Goal: Browse casually

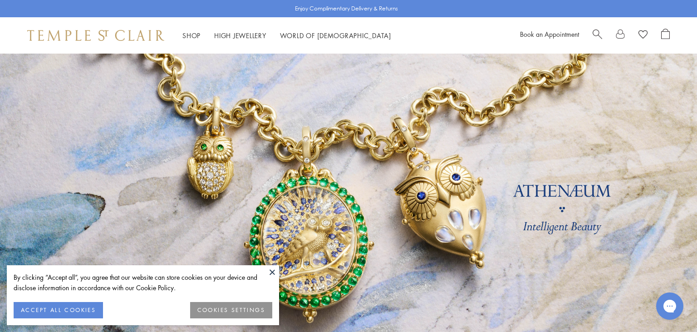
click at [308, 142] on link at bounding box center [348, 213] width 697 height 318
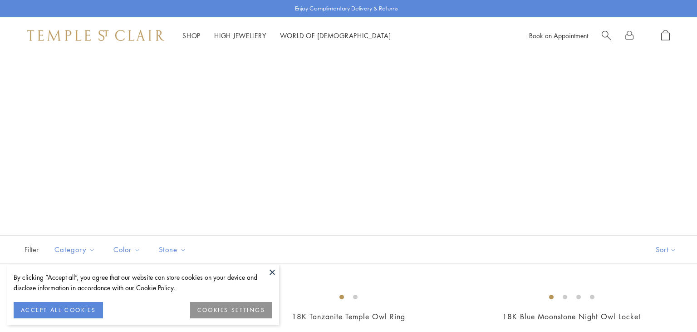
click at [270, 273] on button at bounding box center [272, 272] width 14 height 14
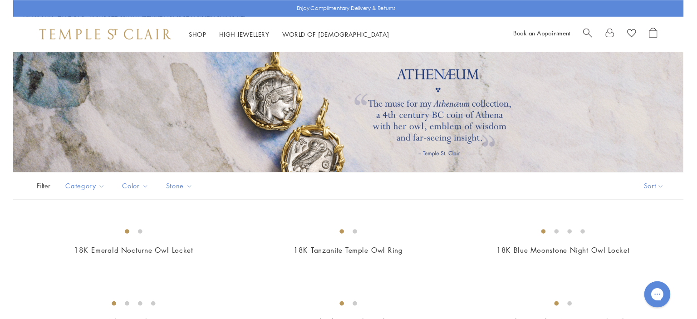
scroll to position [60, 0]
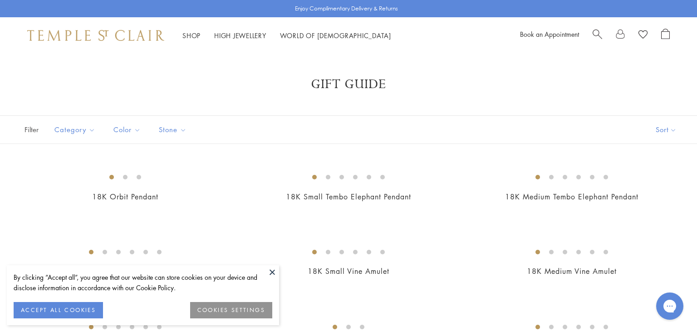
click at [273, 273] on button at bounding box center [272, 272] width 14 height 14
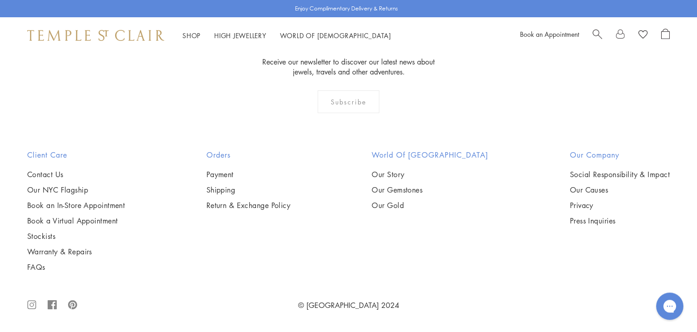
scroll to position [6830, 0]
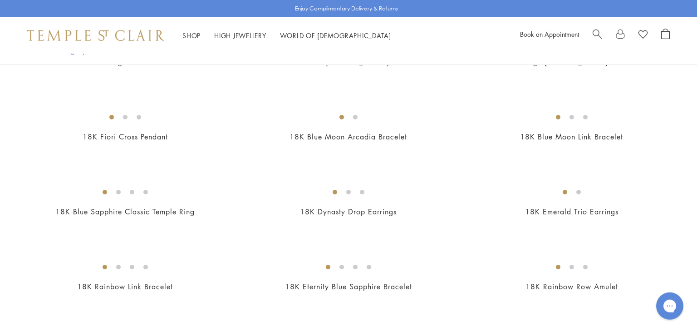
scroll to position [1693, 0]
